Goal: Task Accomplishment & Management: Manage account settings

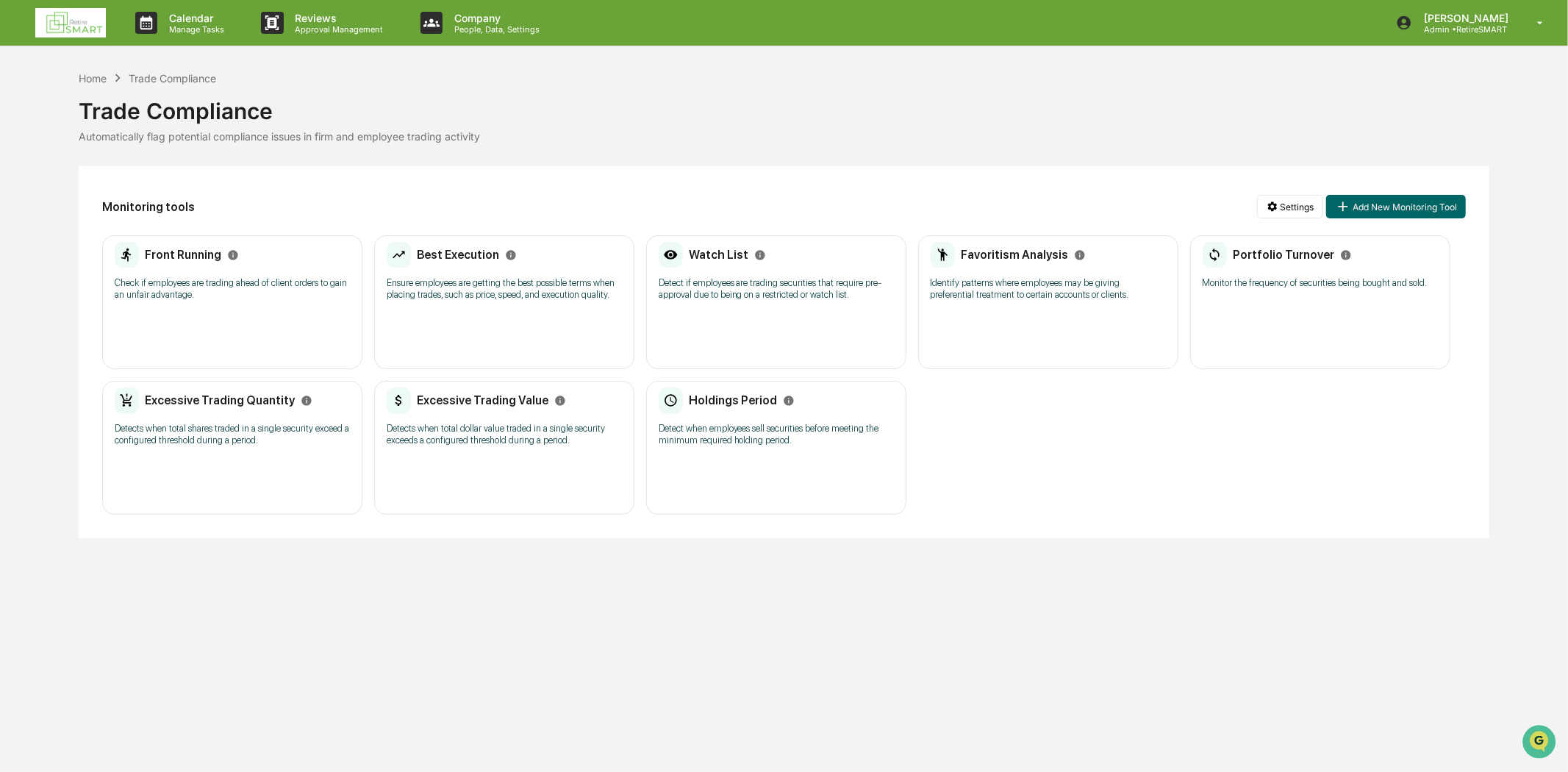
click at [37, 39] on link at bounding box center [79, 22] width 88 height 46
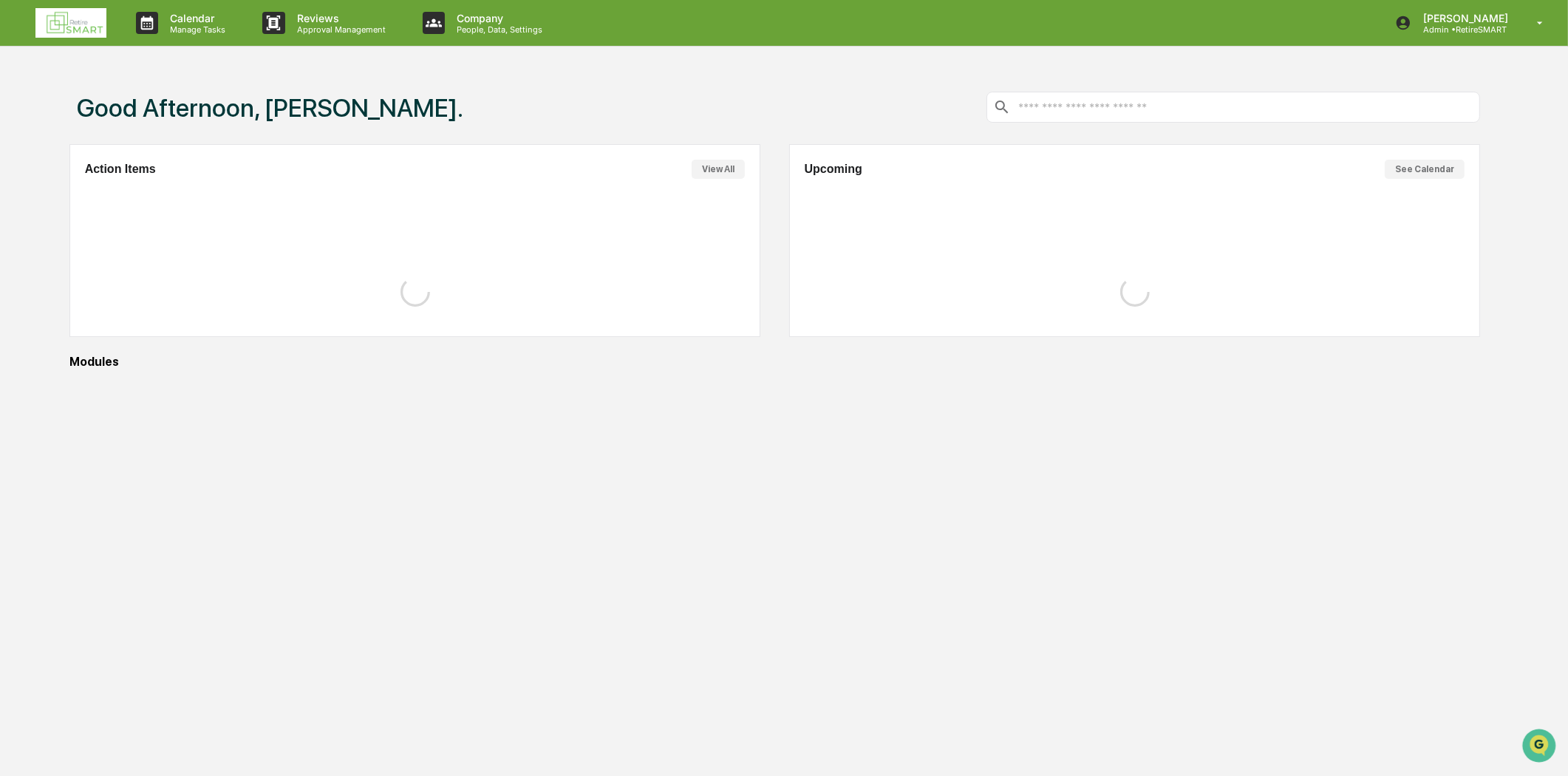
click at [87, 13] on img at bounding box center [71, 23] width 71 height 29
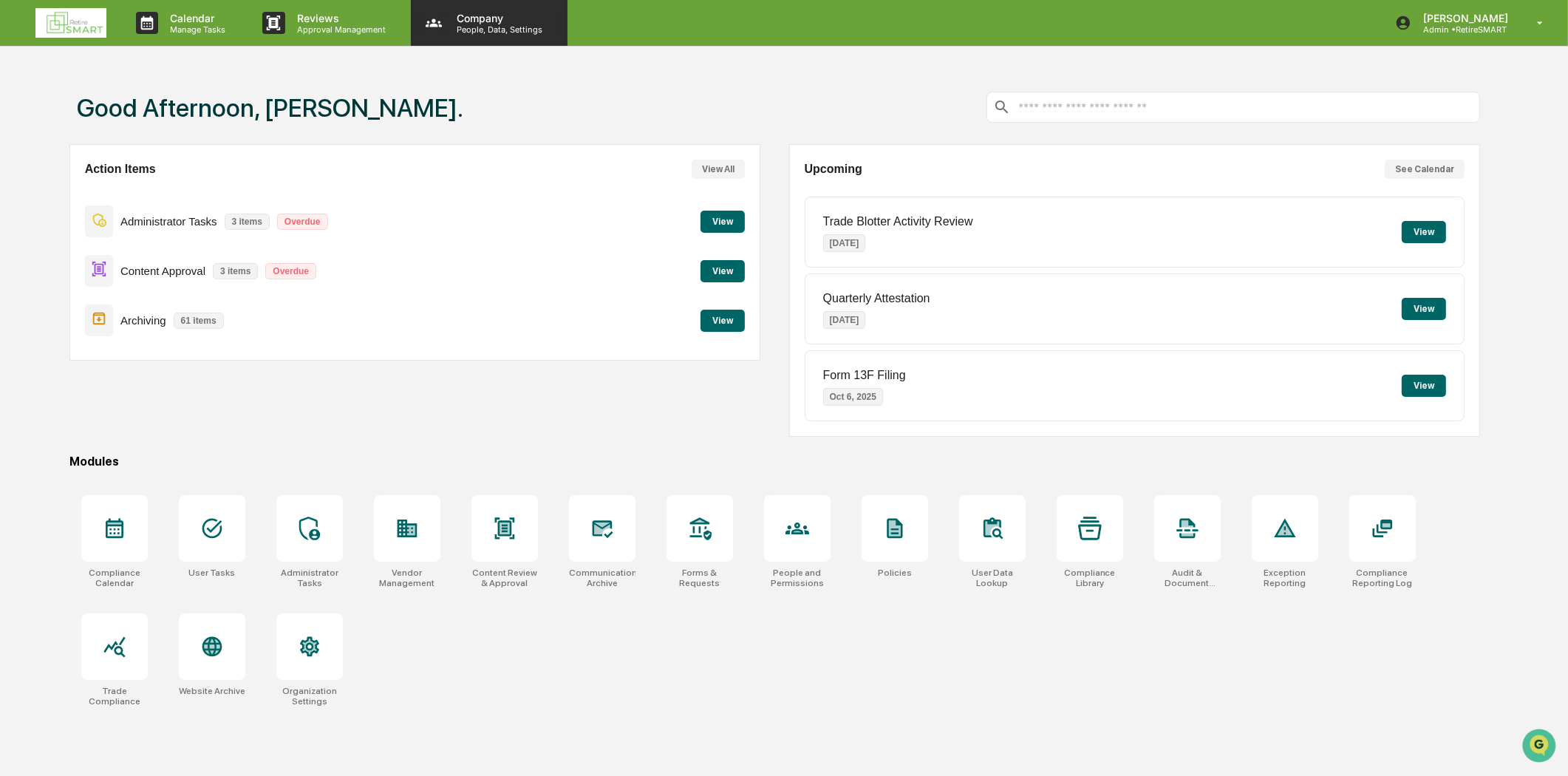
click at [477, 17] on p "Company" at bounding box center [497, 18] width 105 height 13
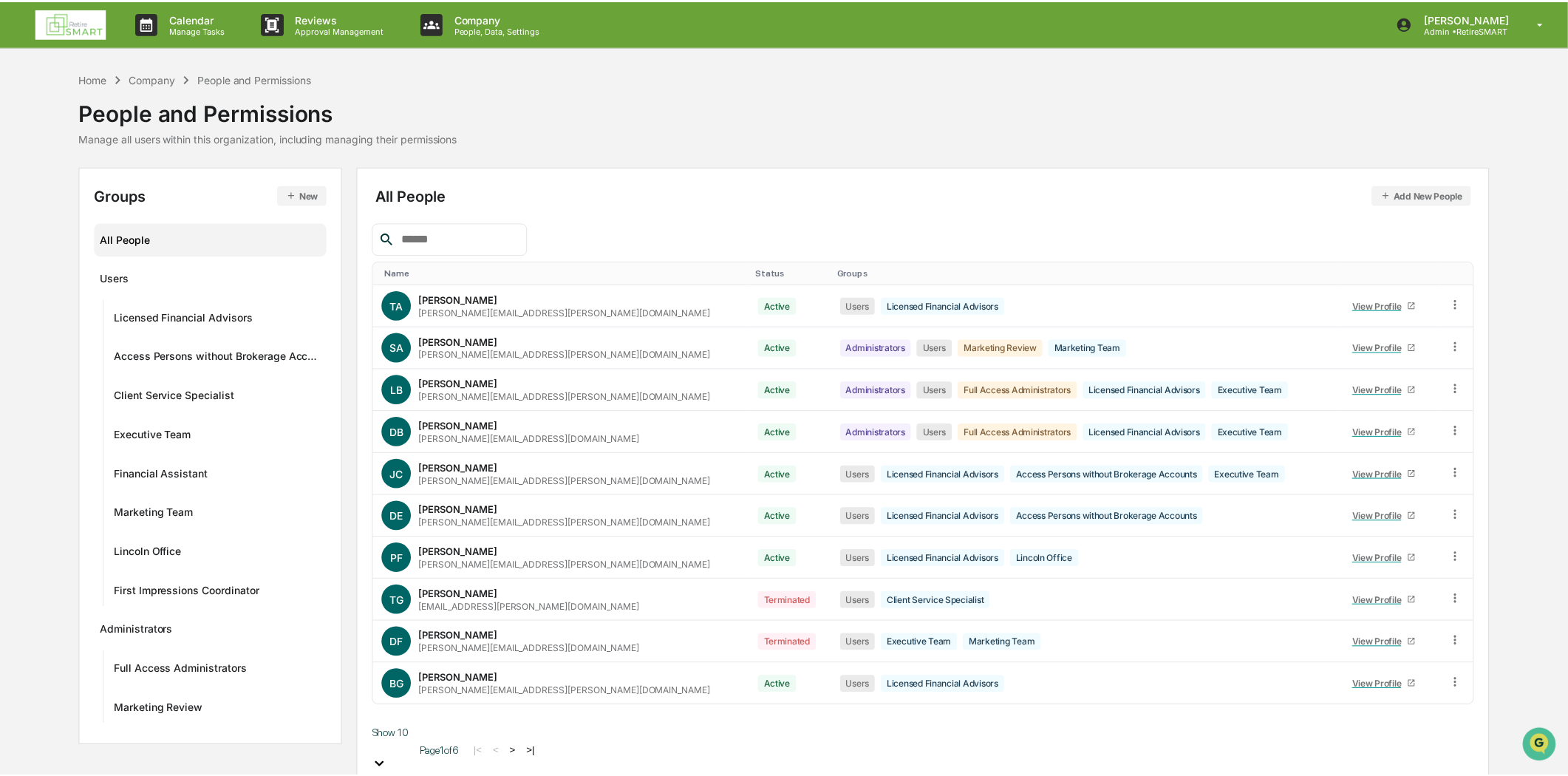
scroll to position [113, 0]
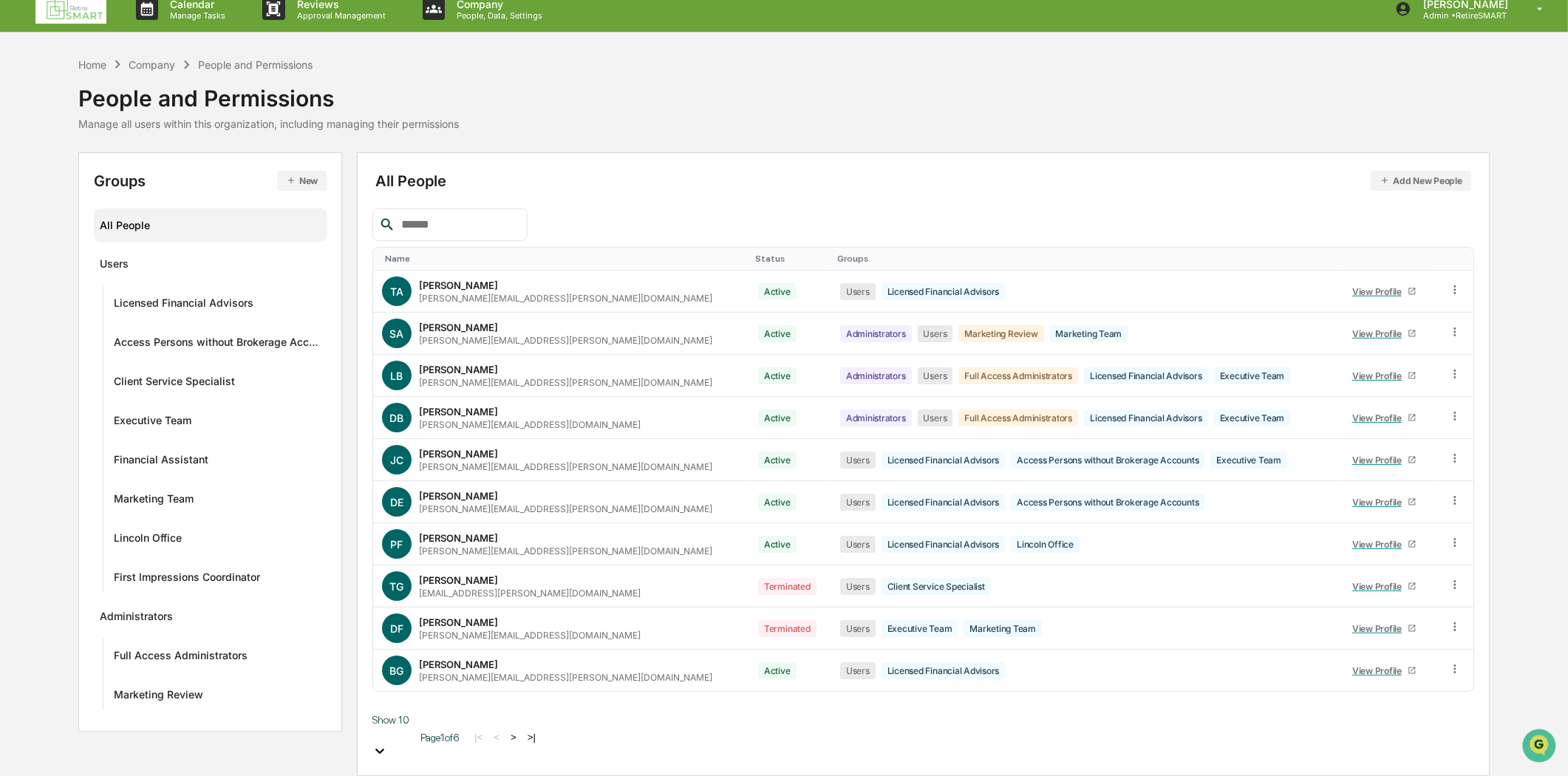
click at [444, 742] on body "Calendar Manage Tasks Reviews Approval Management Company People, Data, Setting…" at bounding box center [784, 380] width 1568 height 790
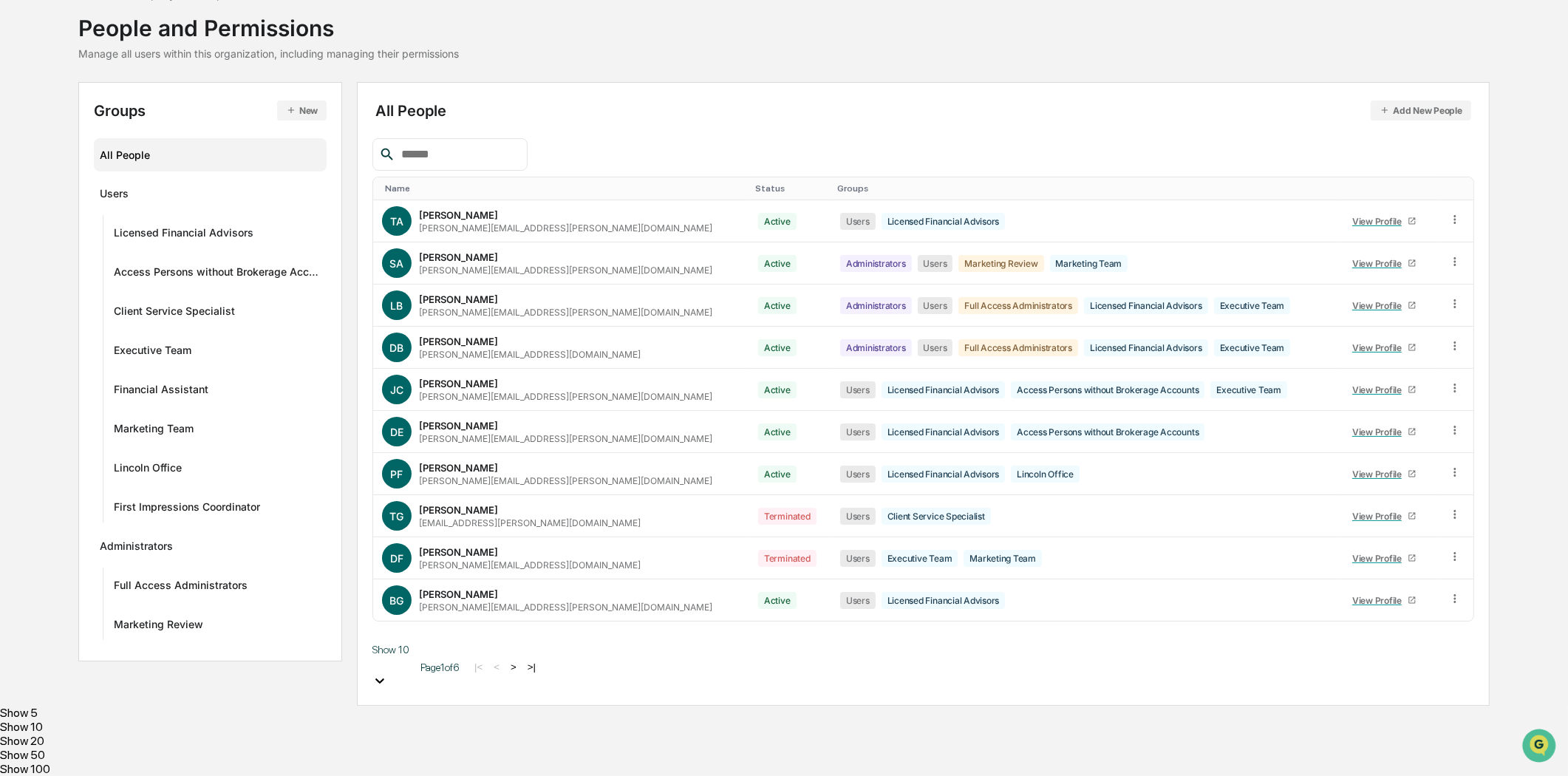
click at [429, 764] on div "Show 100" at bounding box center [784, 768] width 1568 height 14
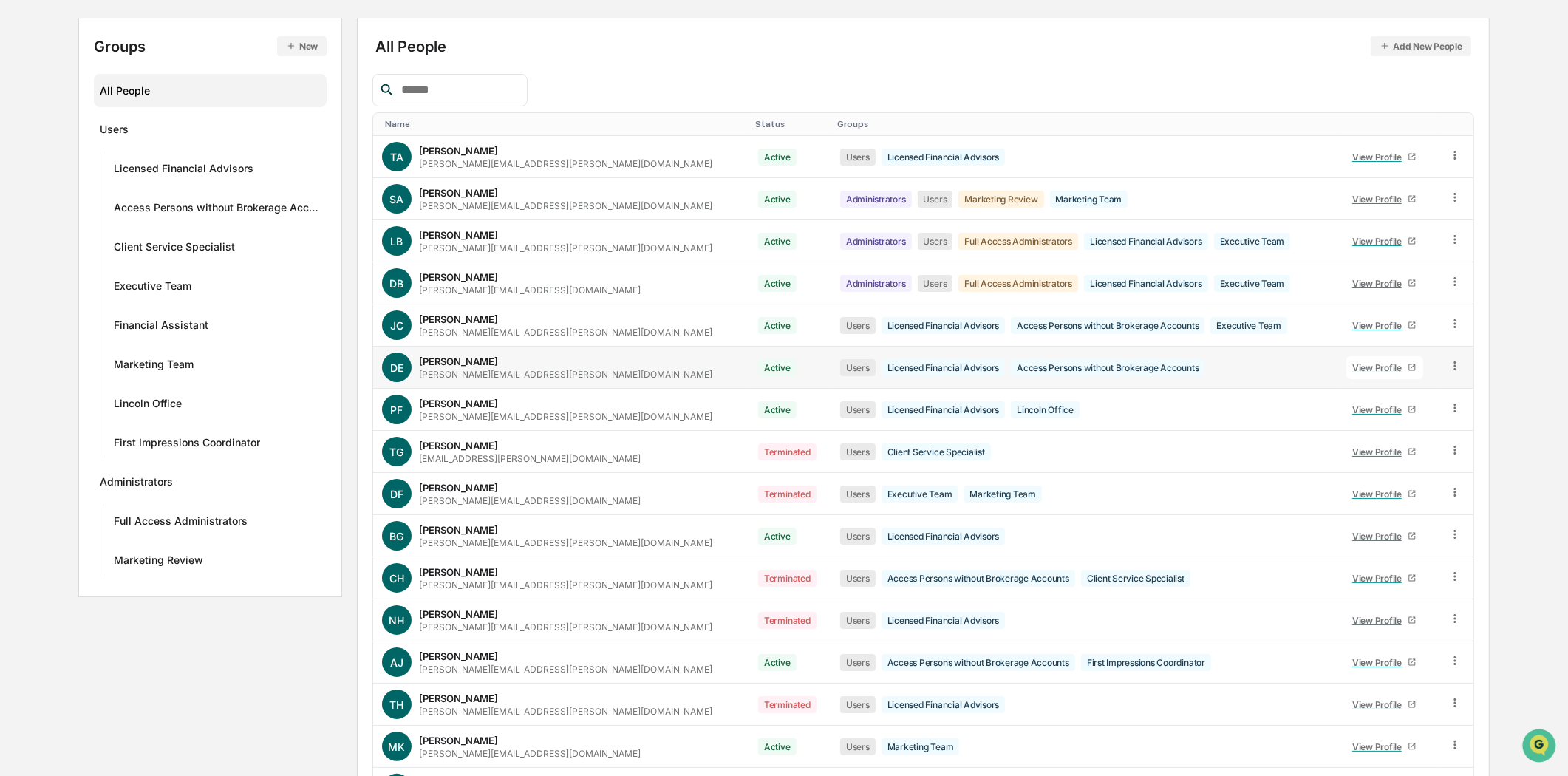
scroll to position [164, 0]
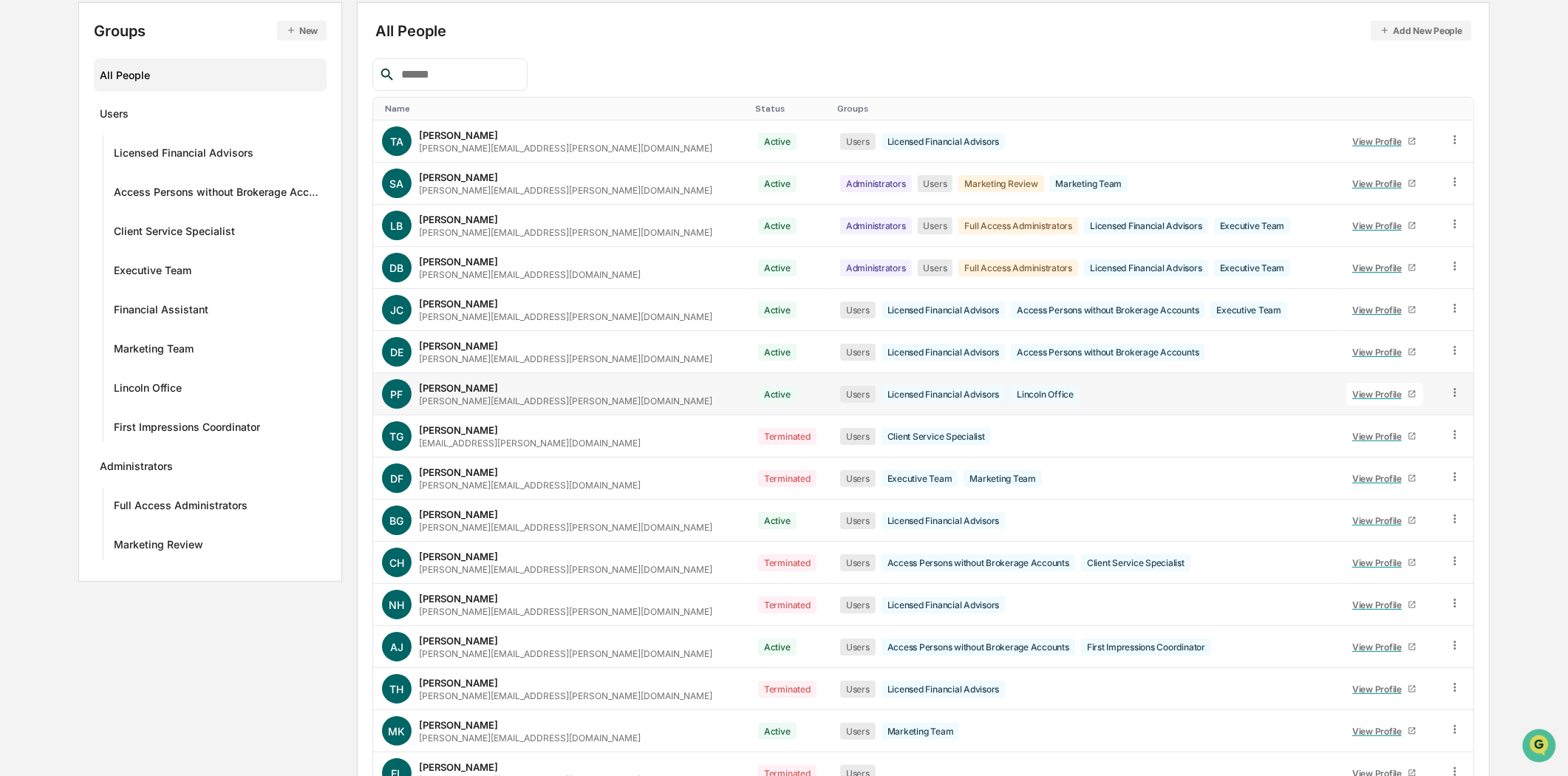
click at [469, 396] on div "[PERSON_NAME][EMAIL_ADDRESS][PERSON_NAME][DOMAIN_NAME]" at bounding box center [565, 401] width 293 height 11
click at [1357, 390] on div "View Profile" at bounding box center [1380, 394] width 56 height 11
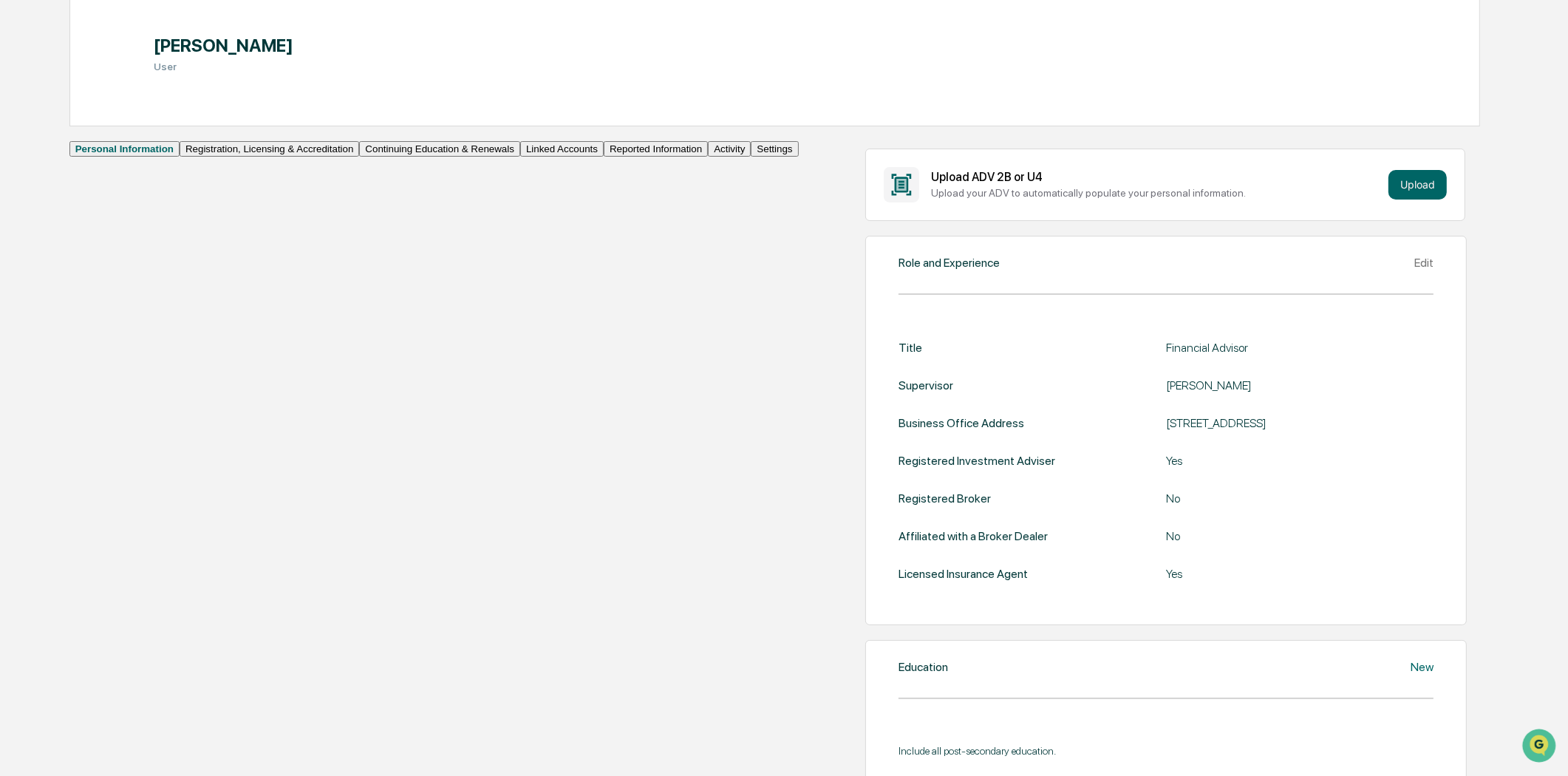
click at [520, 157] on button "Linked Accounts" at bounding box center [562, 148] width 84 height 16
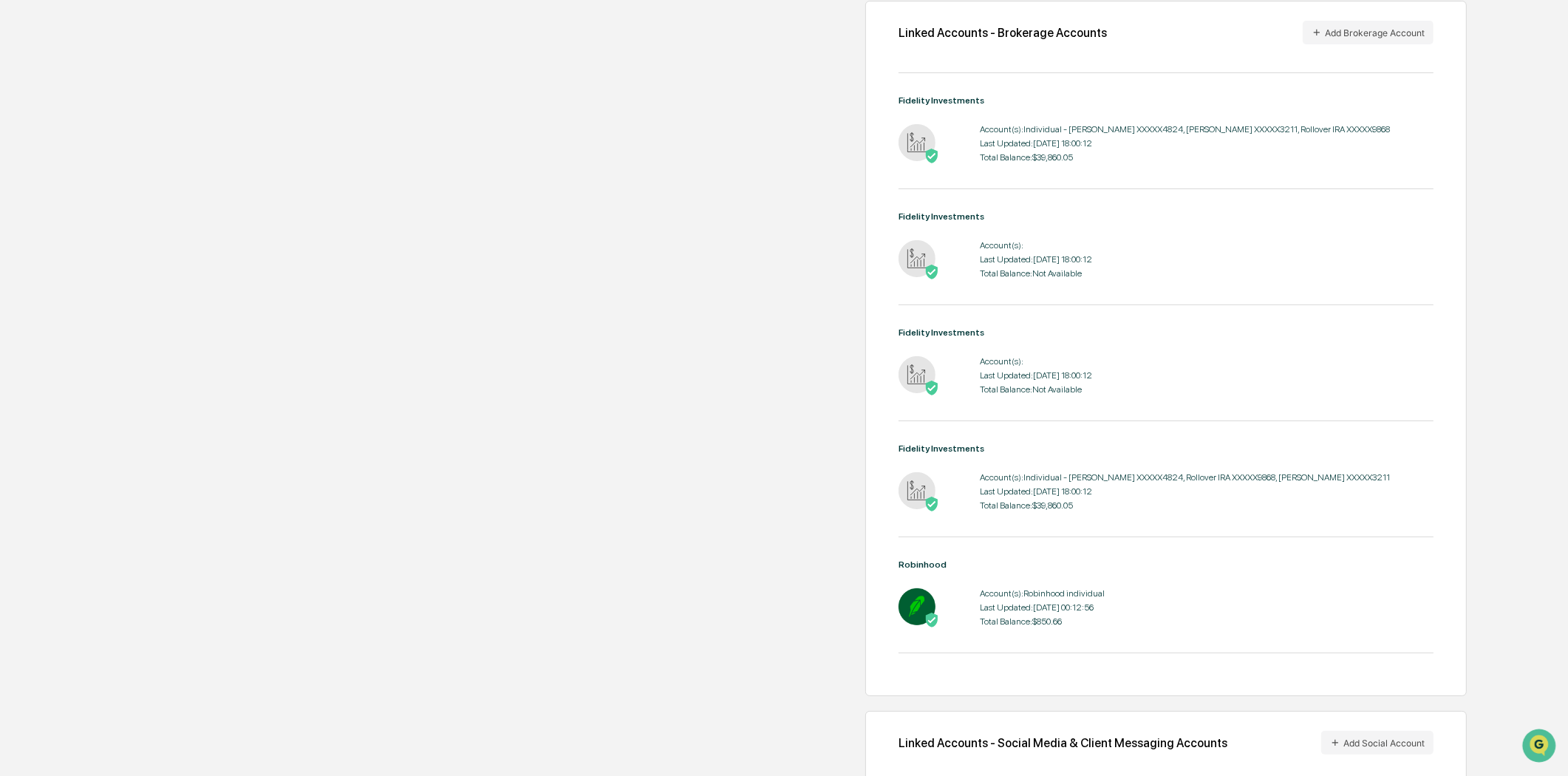
scroll to position [328, 0]
